Goal: Transaction & Acquisition: Purchase product/service

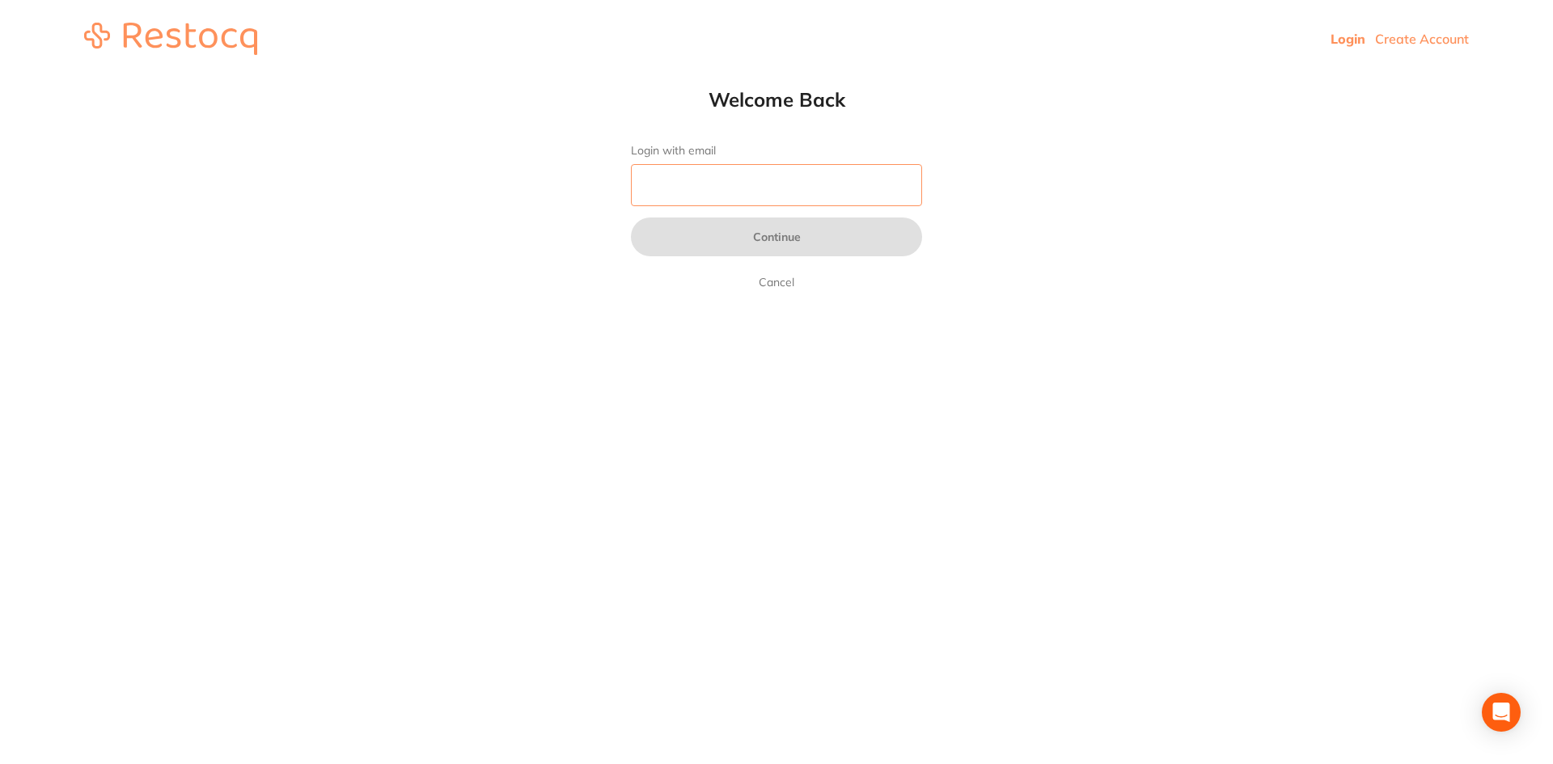
click at [715, 192] on input "Login with email" at bounding box center [776, 185] width 291 height 42
type input "[EMAIL_ADDRESS][DOMAIN_NAME]"
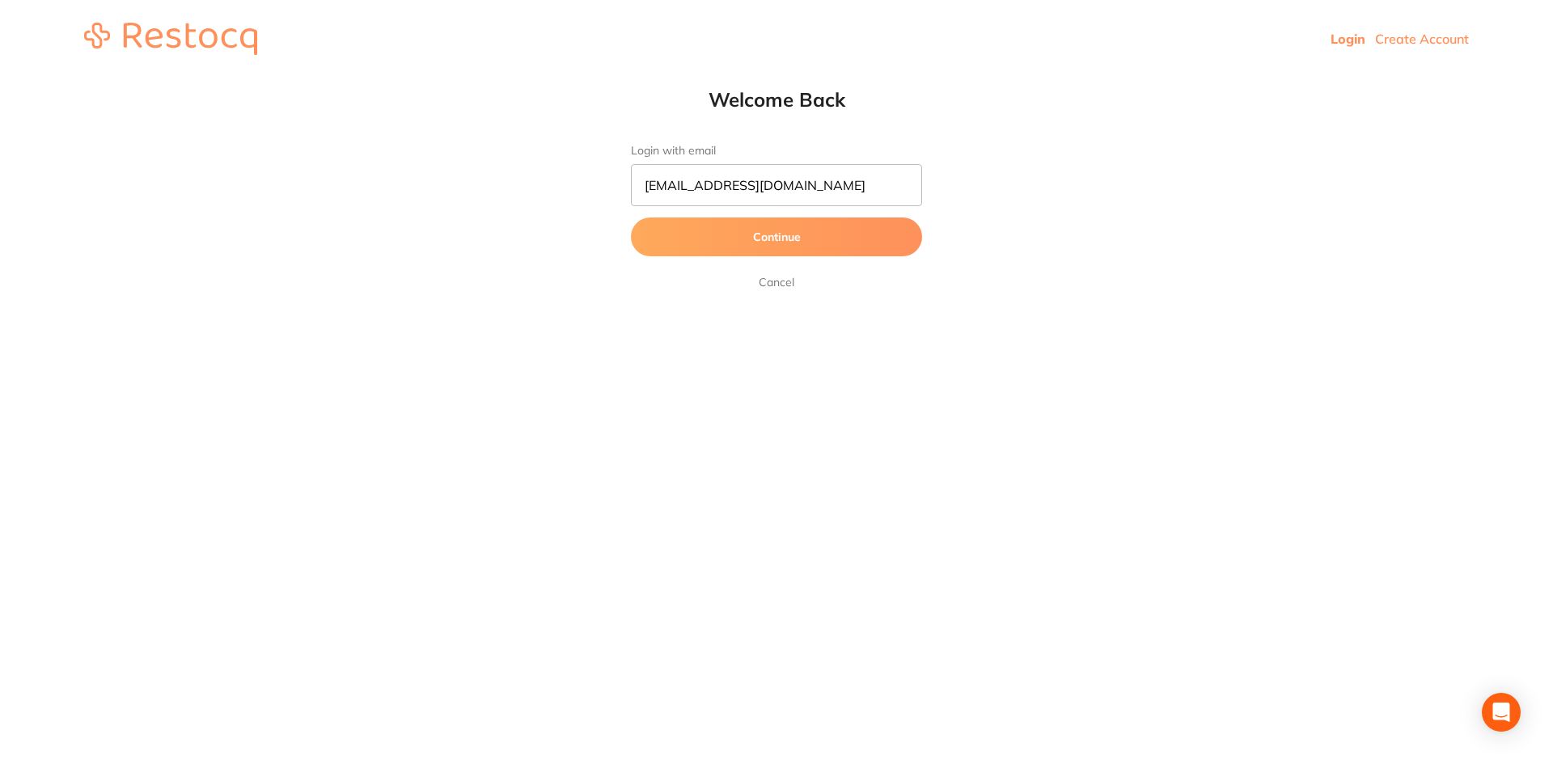
click at [737, 243] on button "Continue" at bounding box center [776, 237] width 291 height 39
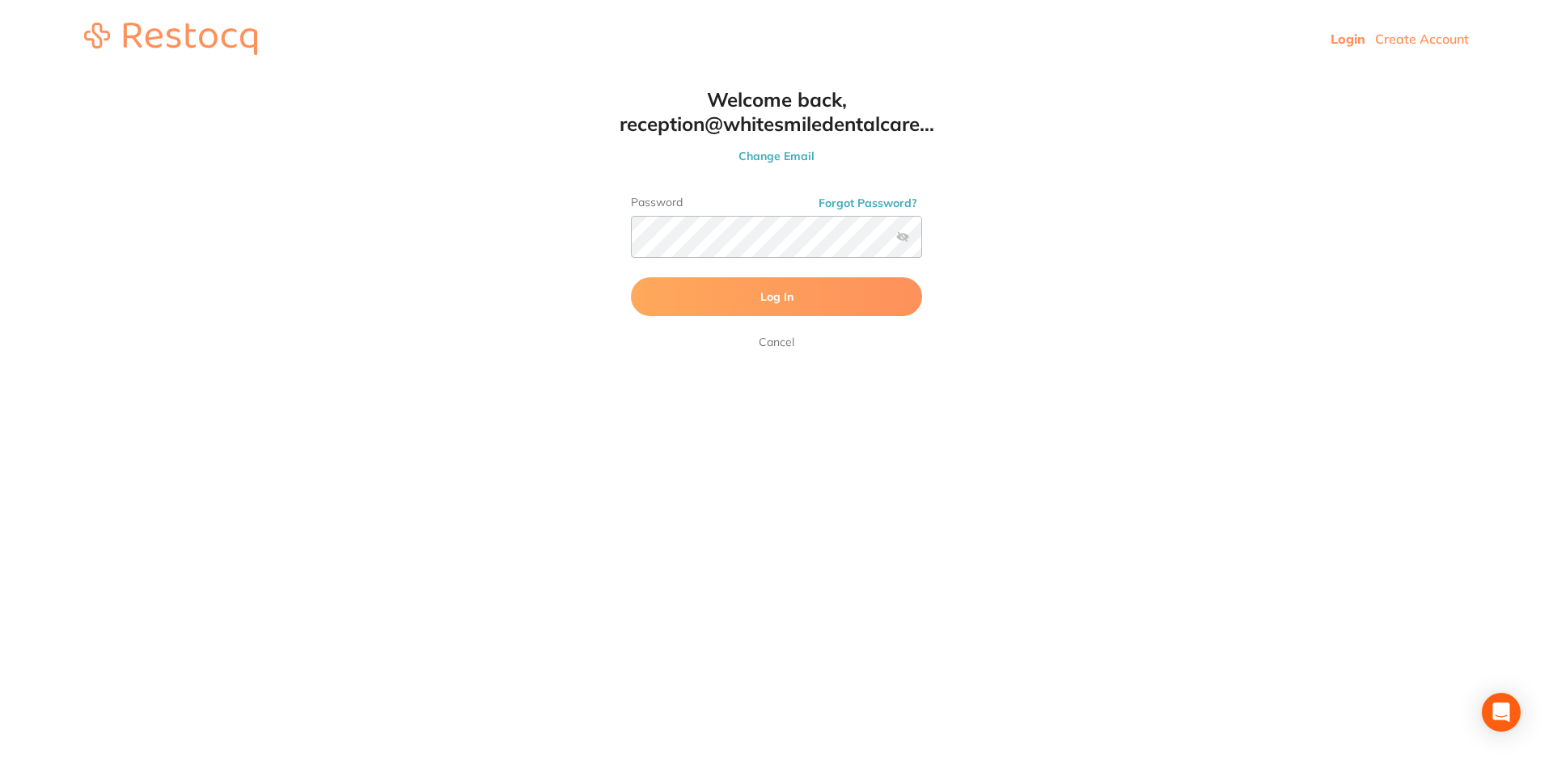
click at [719, 301] on button "Log In" at bounding box center [776, 296] width 291 height 39
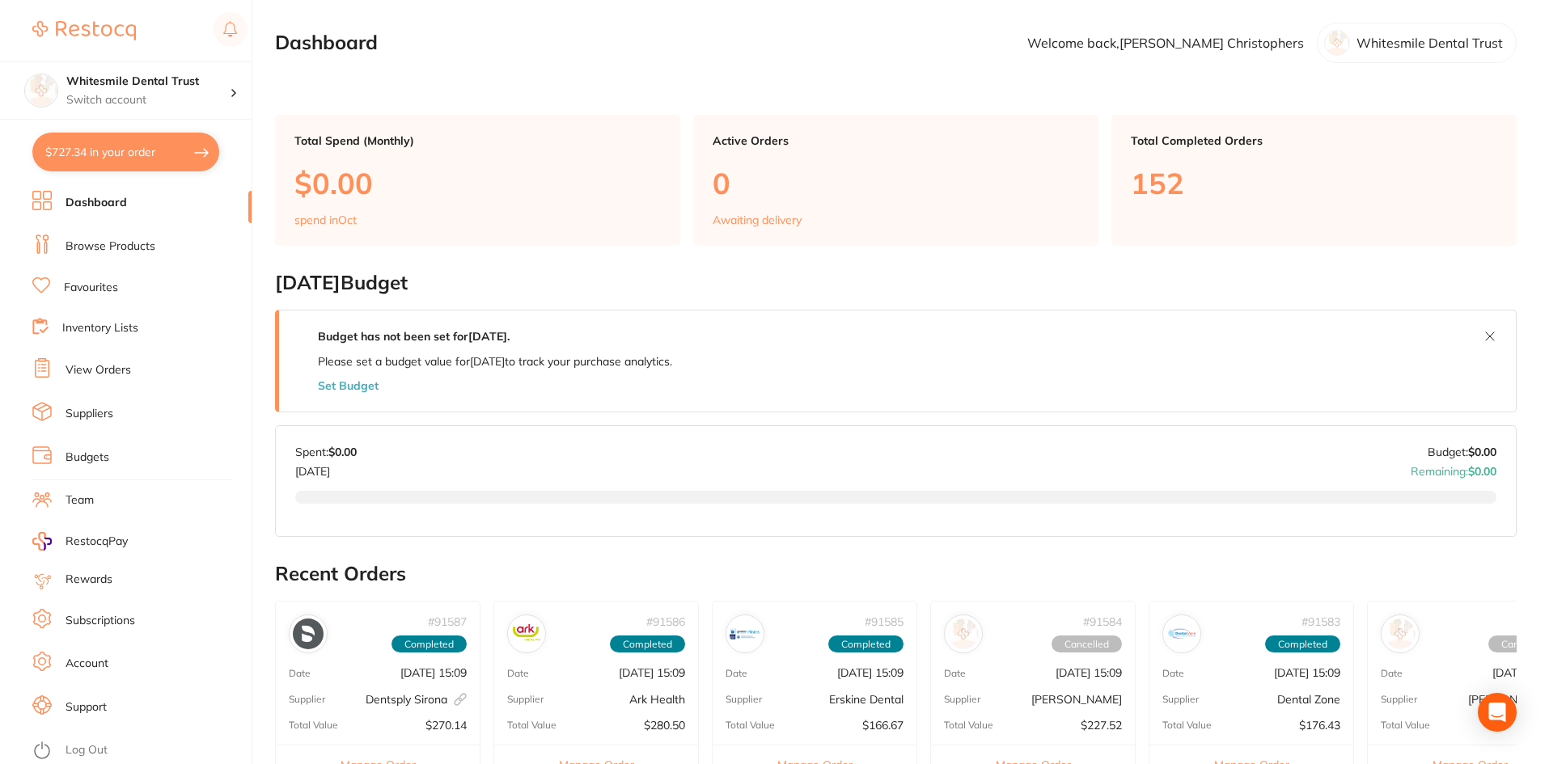
click at [149, 148] on button "$727.34 in your order" at bounding box center [125, 152] width 187 height 39
checkbox input "true"
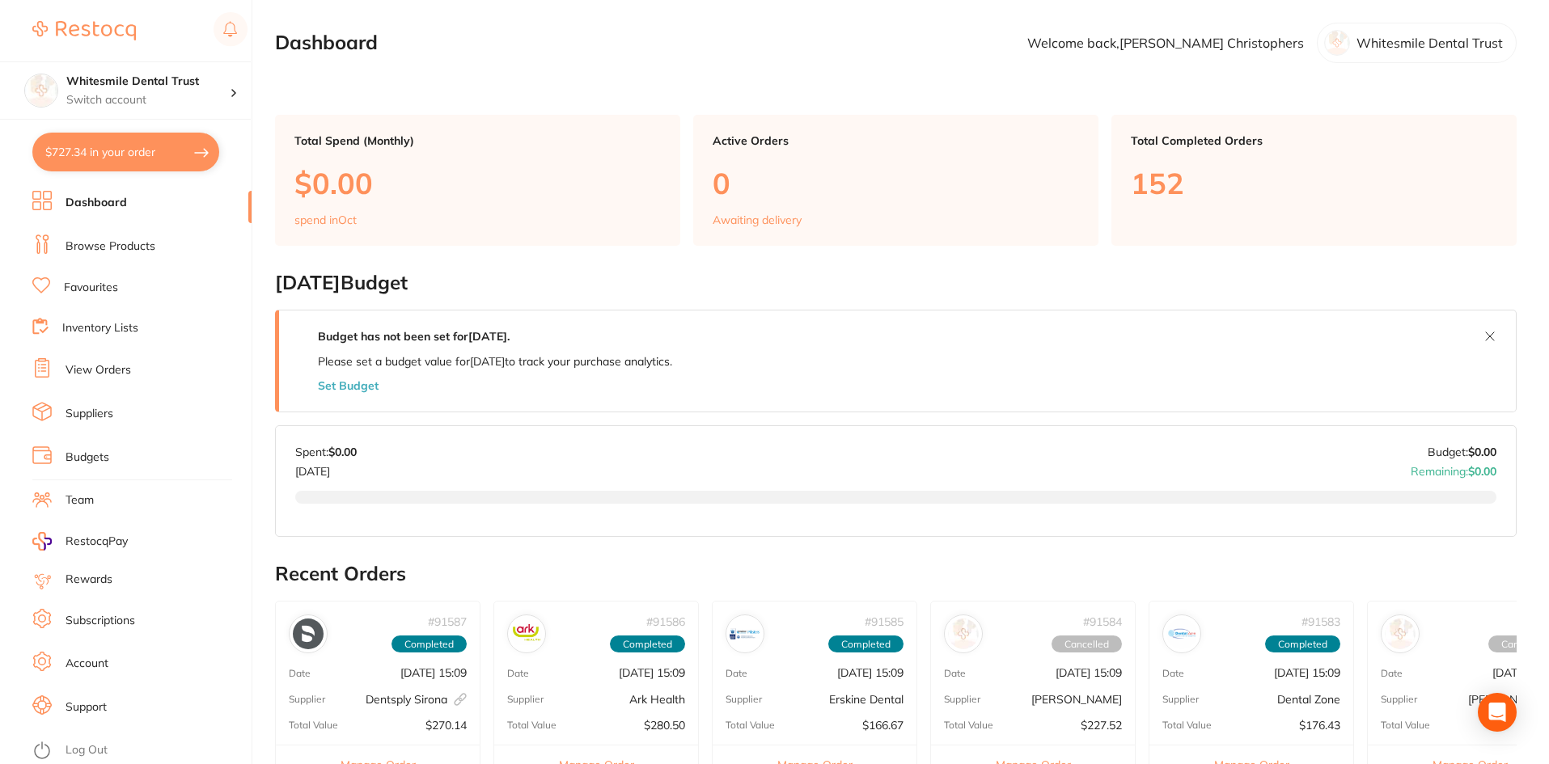
checkbox input "true"
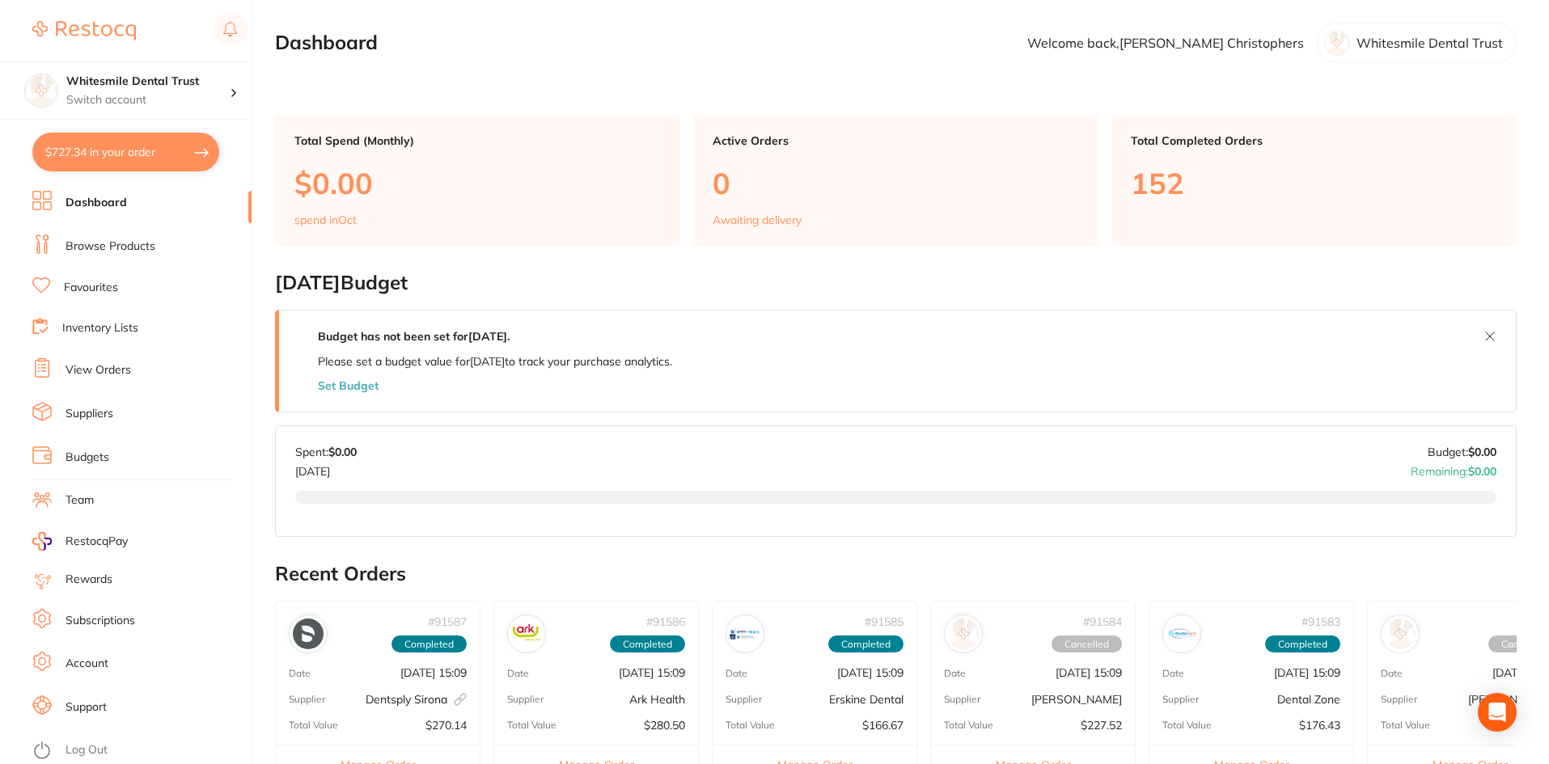
checkbox input "true"
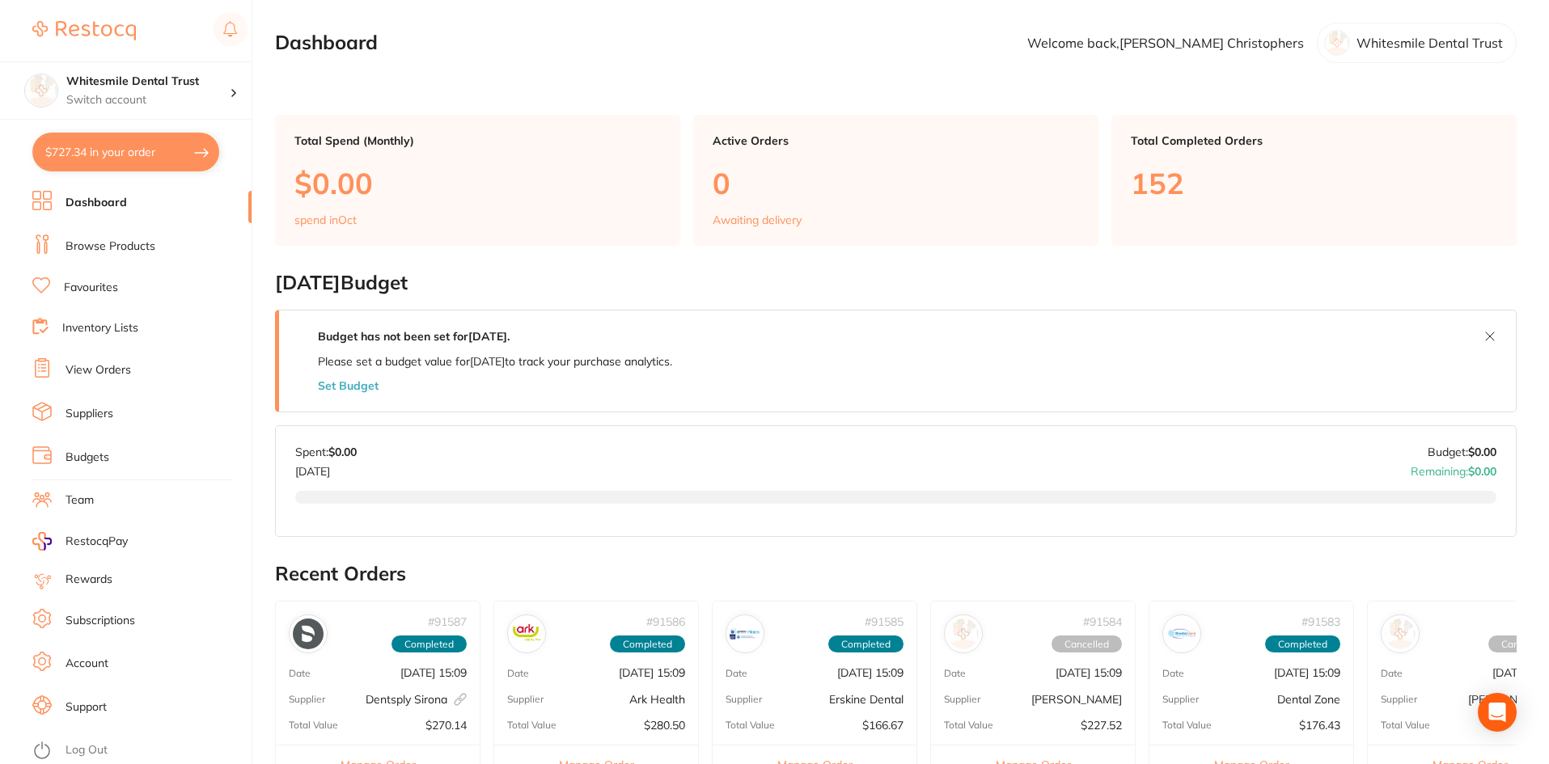
checkbox input "true"
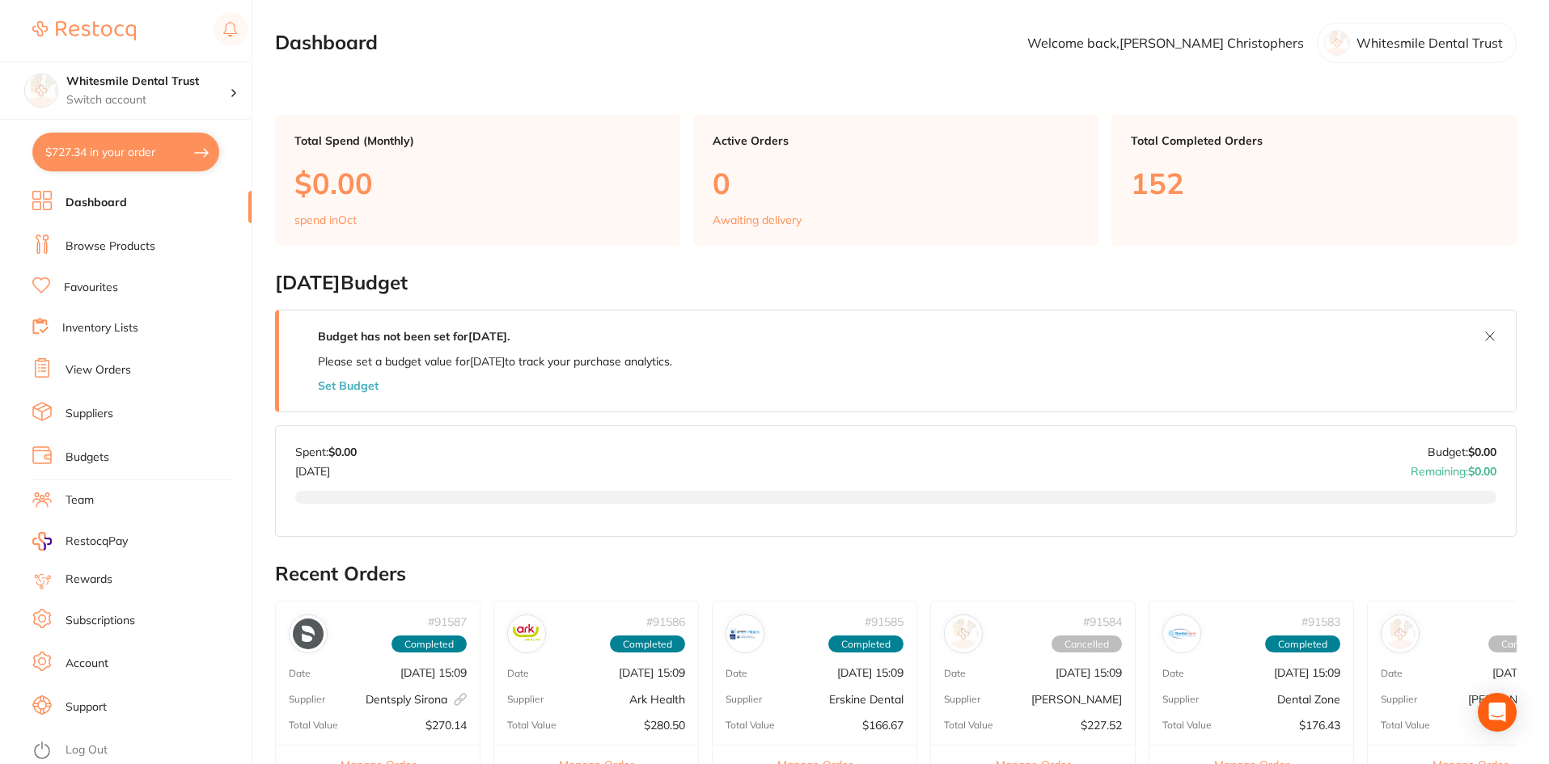
checkbox input "true"
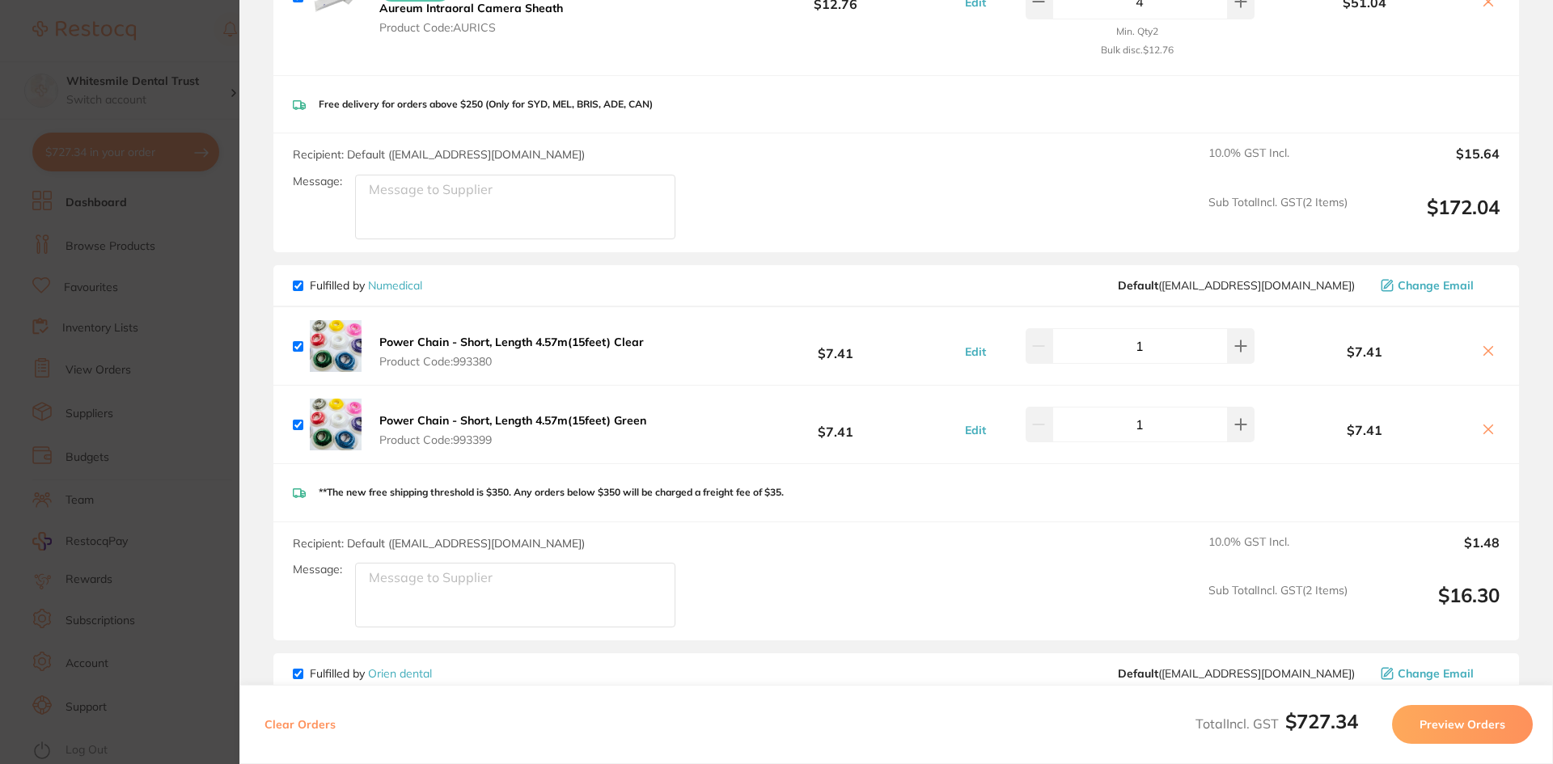
scroll to position [81, 0]
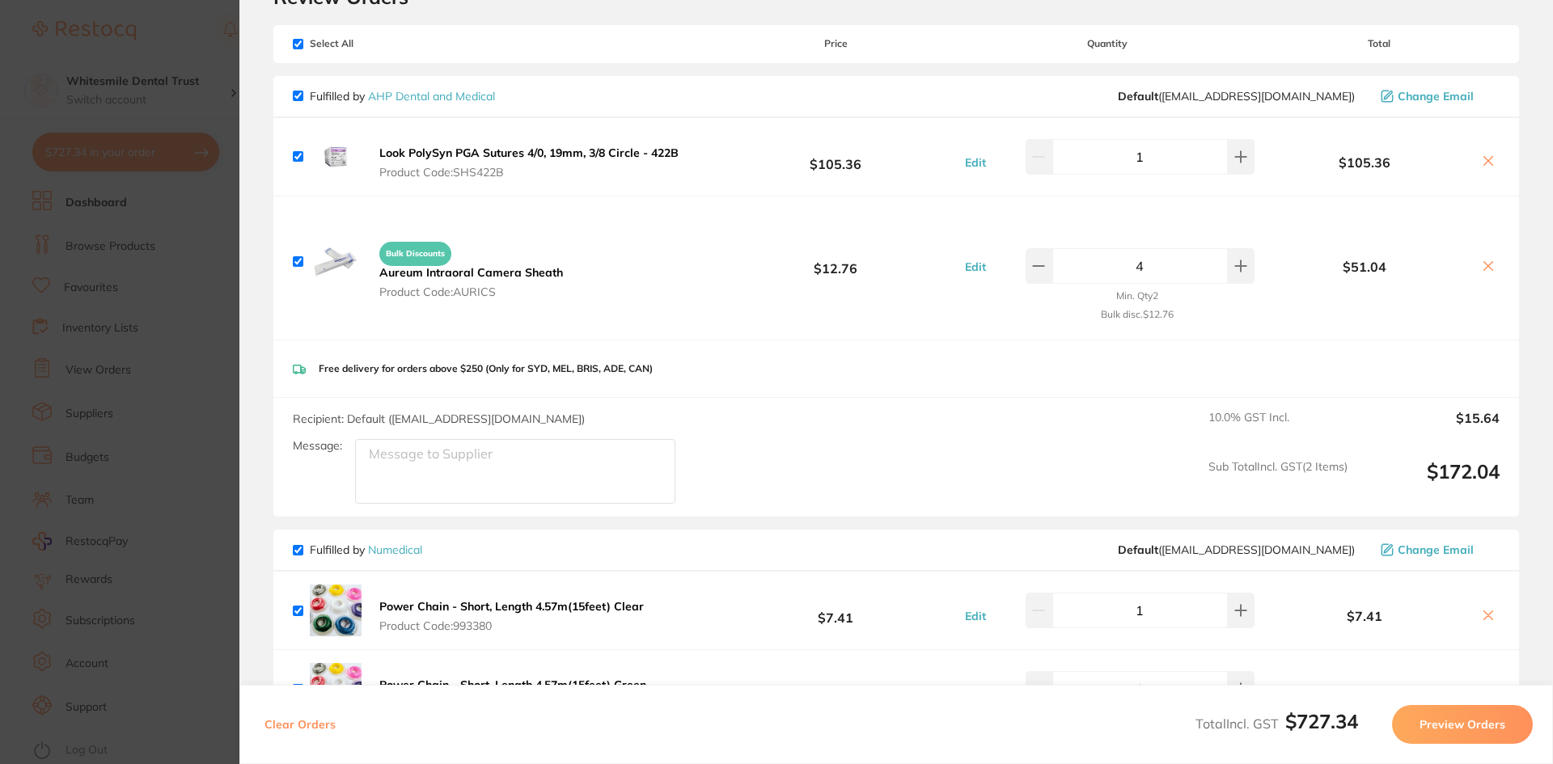
click at [212, 361] on section "Update RRP Set your pre negotiated price for this item. Item Agreed RRP (excl. …" at bounding box center [776, 382] width 1553 height 764
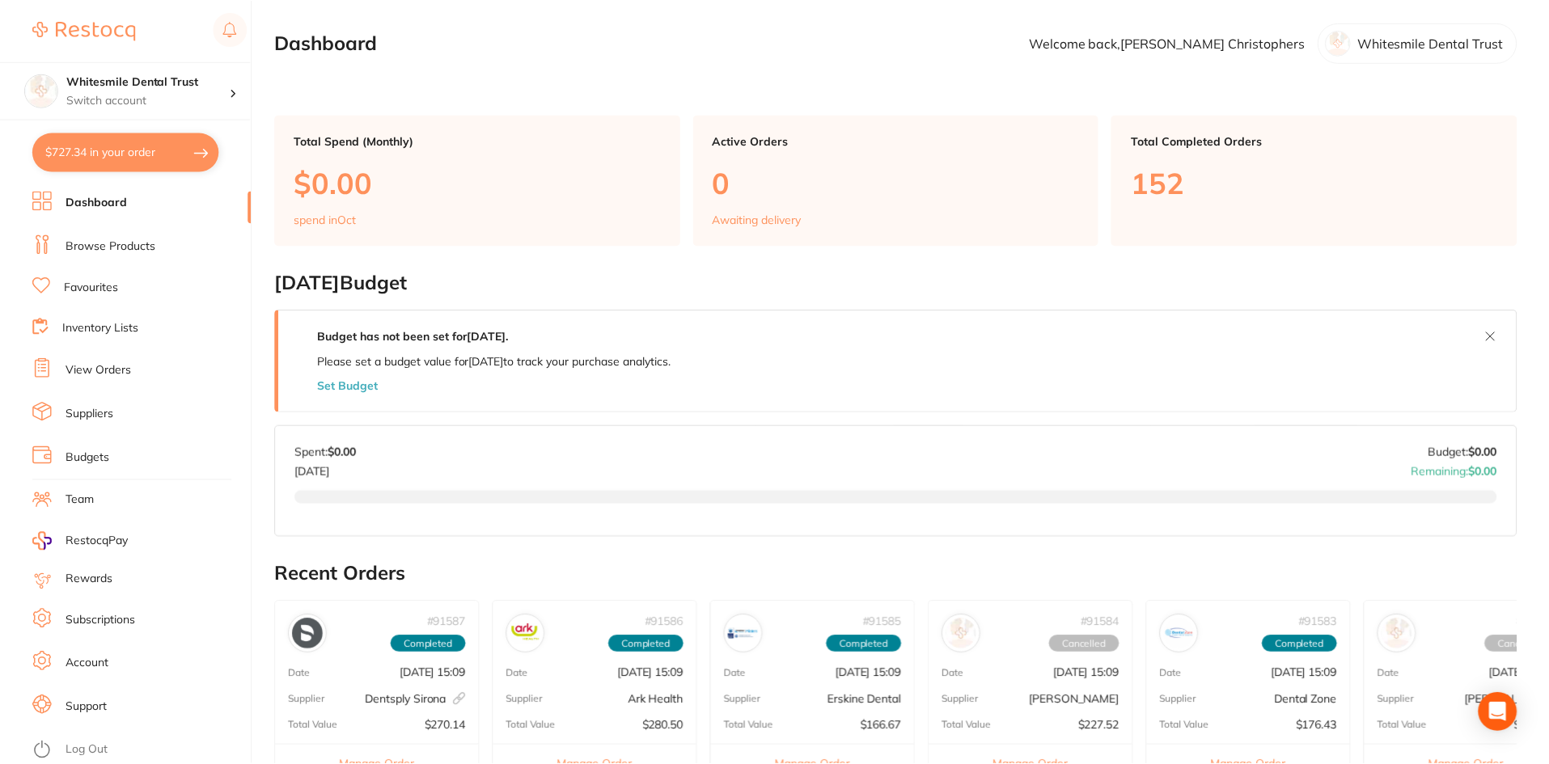
scroll to position [1, 0]
